Goal: Information Seeking & Learning: Learn about a topic

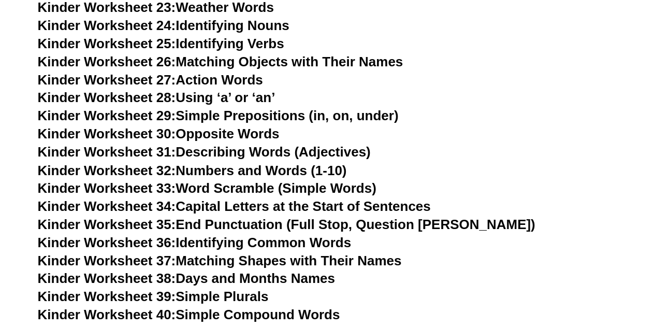
scroll to position [932, 0]
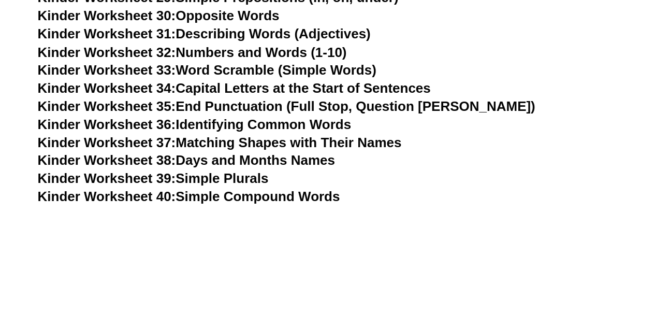
click at [99, 176] on span "Kinder Worksheet 39:" at bounding box center [107, 178] width 138 height 16
click at [121, 160] on span "Kinder Worksheet 38:" at bounding box center [107, 160] width 138 height 16
click at [124, 194] on span "Kinder Worksheet 40:" at bounding box center [107, 196] width 138 height 16
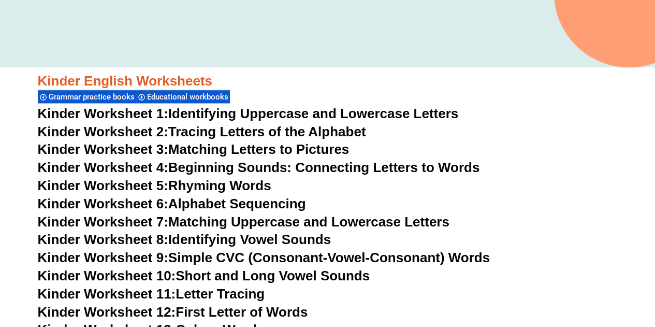
scroll to position [311, 0]
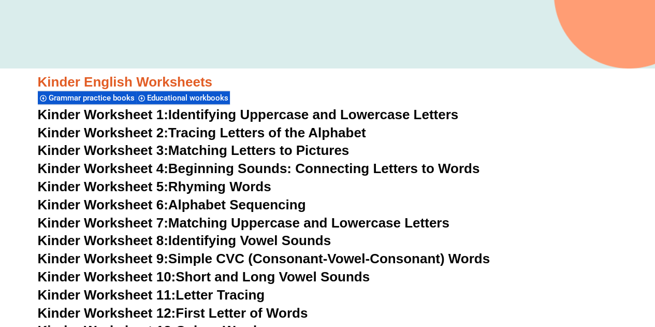
click at [114, 111] on span "Kinder Worksheet 1:" at bounding box center [103, 115] width 130 height 16
click at [128, 151] on span "Kinder Worksheet 3:" at bounding box center [103, 150] width 130 height 16
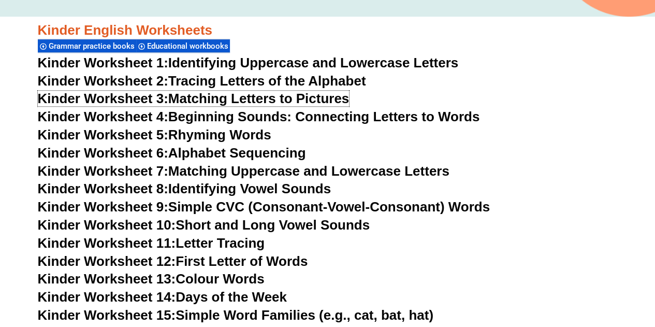
scroll to position [414, 0]
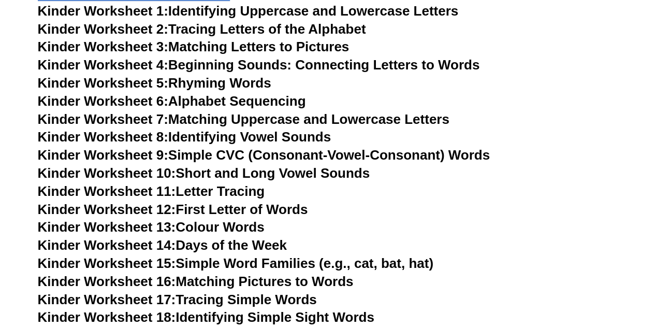
click at [120, 209] on span "Kinder Worksheet 12:" at bounding box center [107, 209] width 138 height 16
click at [218, 229] on link "Kinder Worksheet 13: Colour Words" at bounding box center [151, 227] width 227 height 16
click at [284, 263] on link "Kinder Worksheet 15: Simple Word Families (e.g., cat, bat, hat)" at bounding box center [235, 263] width 395 height 16
click at [245, 278] on link "Kinder Worksheet 16: Matching Pictures to Words" at bounding box center [196, 281] width 316 height 16
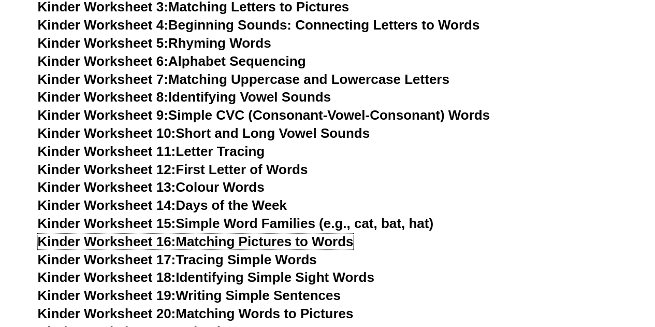
scroll to position [466, 0]
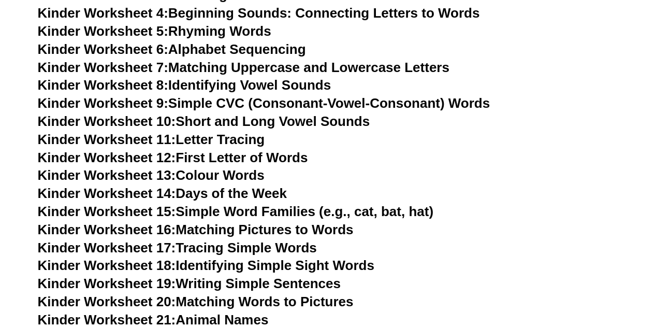
click at [303, 245] on link "Kinder Worksheet 17: Tracing Simple Words" at bounding box center [177, 248] width 279 height 16
click at [275, 264] on link "Kinder Worksheet 18: Identifying Simple Sight Words" at bounding box center [206, 265] width 336 height 16
click at [288, 282] on link "Kinder Worksheet 19: Writing Simple Sentences" at bounding box center [189, 283] width 303 height 16
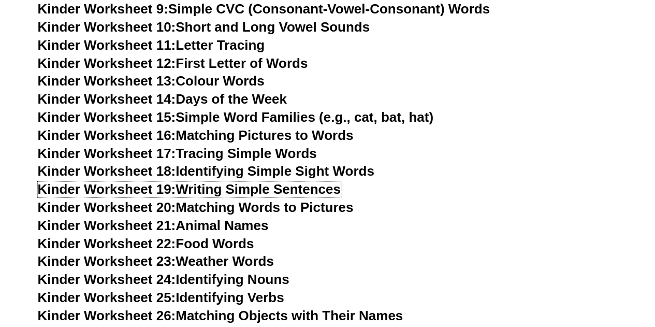
scroll to position [569, 0]
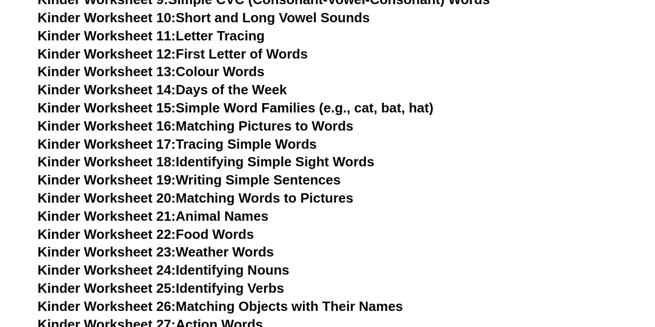
click at [282, 196] on link "Kinder Worksheet 20: Matching Words to Pictures" at bounding box center [196, 198] width 316 height 16
click at [252, 214] on link "Kinder Worksheet 21: Animal Names" at bounding box center [153, 216] width 231 height 16
click at [227, 230] on link "Kinder Worksheet 22: Food Words" at bounding box center [146, 234] width 216 height 16
click at [255, 250] on link "Kinder Worksheet 23: Weather Words" at bounding box center [156, 252] width 236 height 16
click at [255, 268] on link "Kinder Worksheet 24: Identifying Nouns" at bounding box center [164, 270] width 252 height 16
